Goal: Find specific page/section: Locate a particular part of the current website

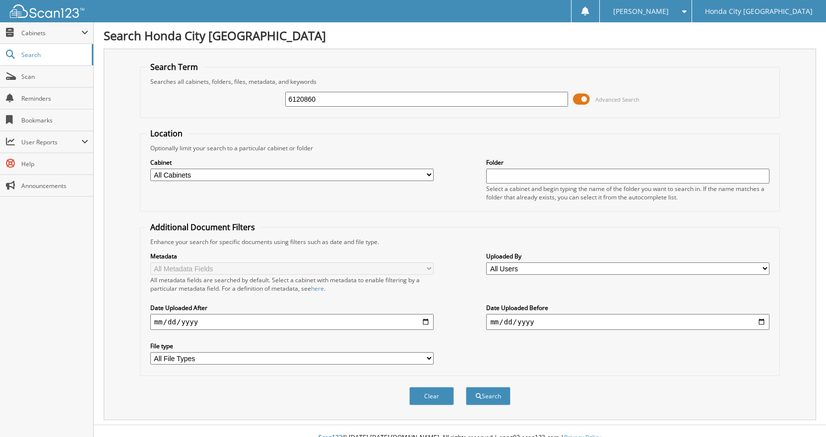
type input "6120860"
click at [466, 387] on button "Search" at bounding box center [488, 396] width 45 height 18
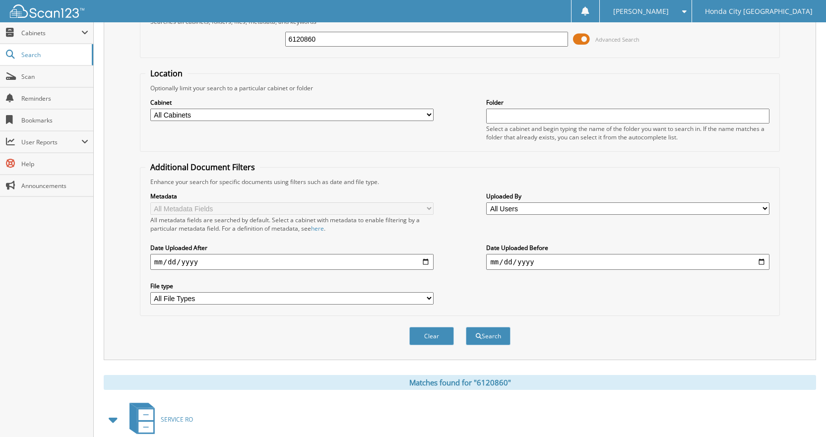
scroll to position [178, 0]
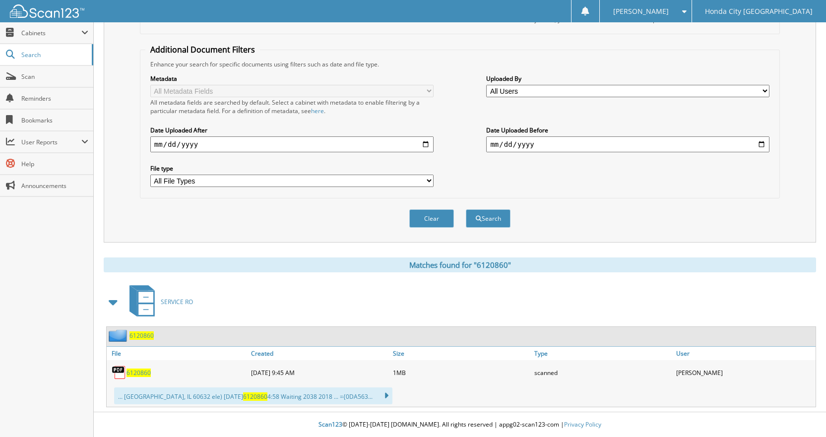
click at [141, 373] on span "6120860" at bounding box center [139, 373] width 24 height 8
